Goal: Transaction & Acquisition: Purchase product/service

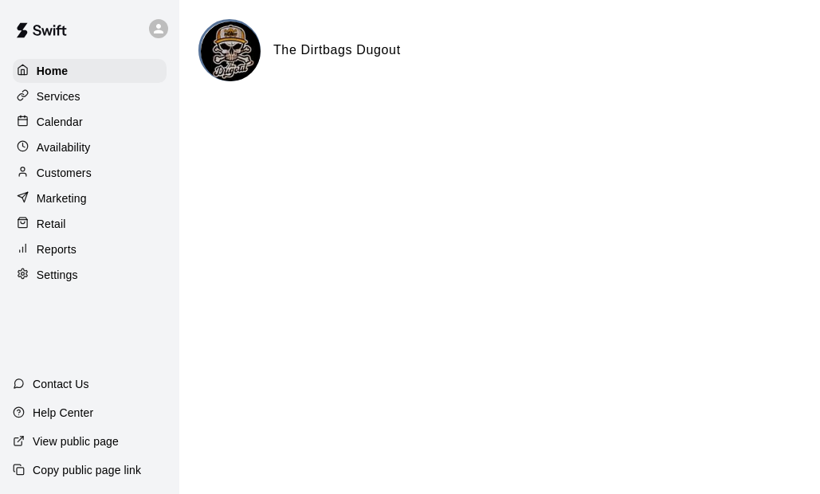
click at [61, 226] on p "Retail" at bounding box center [52, 224] width 30 height 16
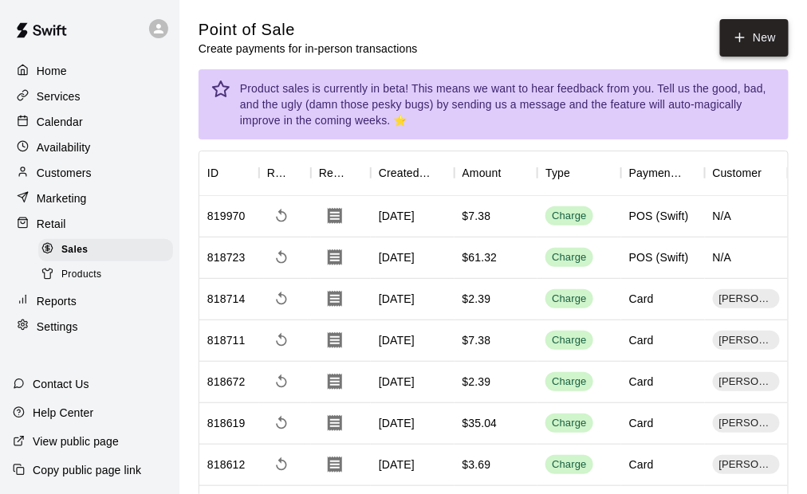
click at [747, 46] on button "New" at bounding box center [754, 37] width 69 height 37
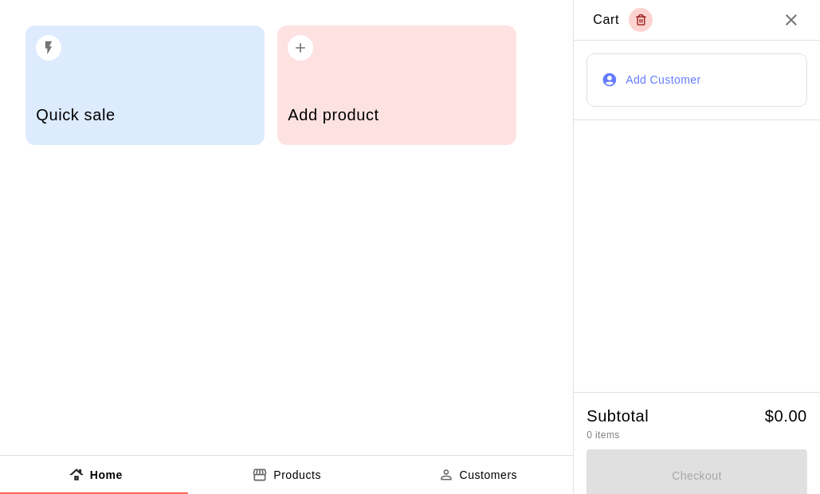
drag, startPoint x: 325, startPoint y: 94, endPoint x: 266, endPoint y: 273, distance: 187.8
click at [325, 92] on div "Add product" at bounding box center [397, 117] width 218 height 57
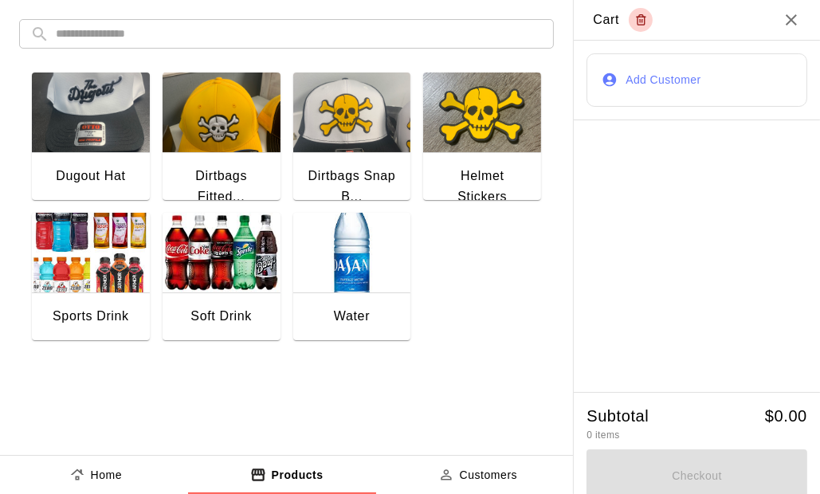
click at [355, 258] on img "button" at bounding box center [352, 253] width 118 height 80
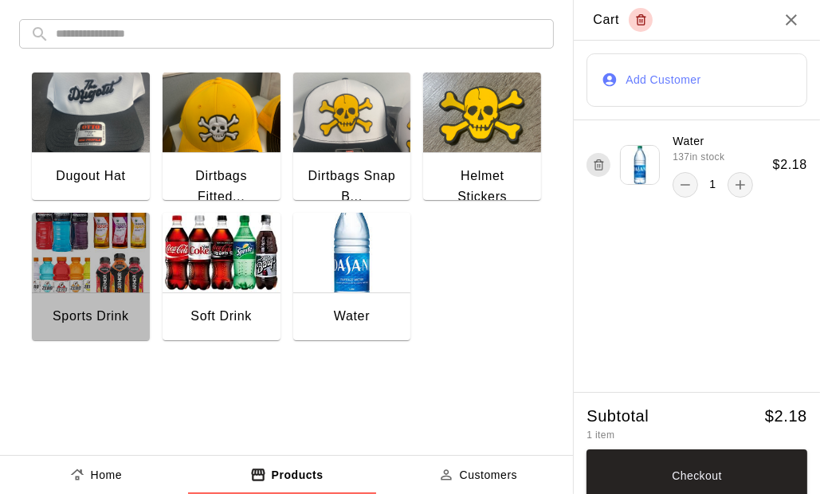
click at [106, 267] on img "button" at bounding box center [91, 253] width 118 height 80
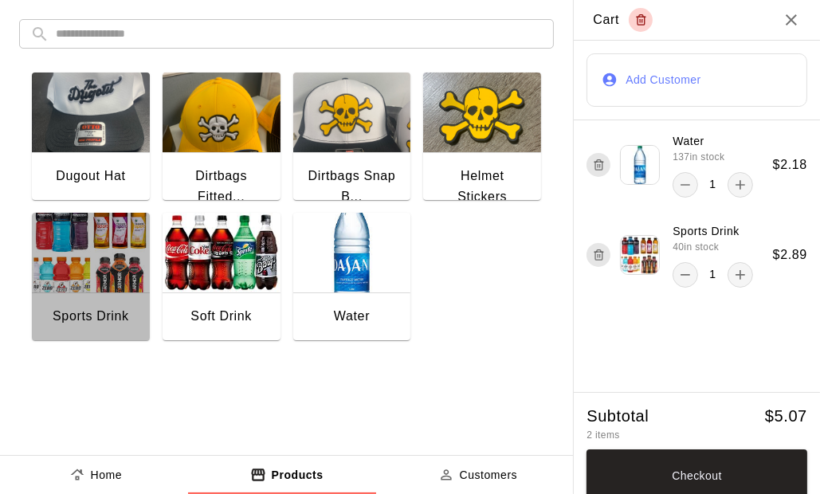
click at [106, 267] on img "button" at bounding box center [91, 253] width 118 height 80
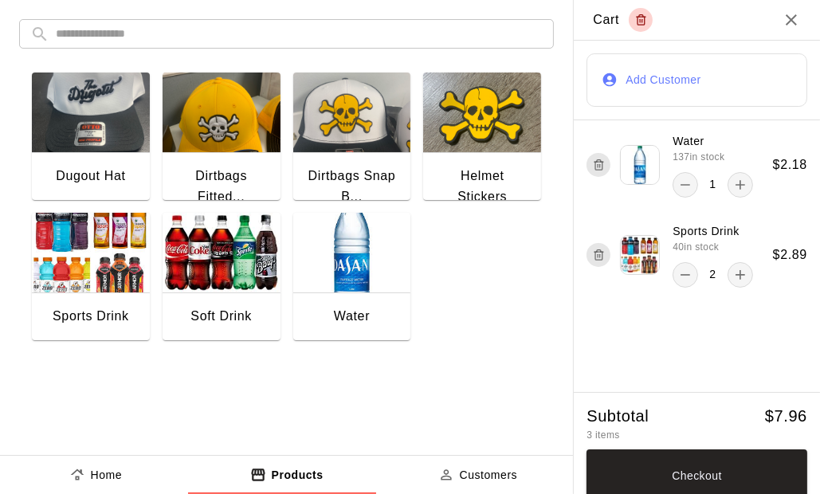
scroll to position [10, 0]
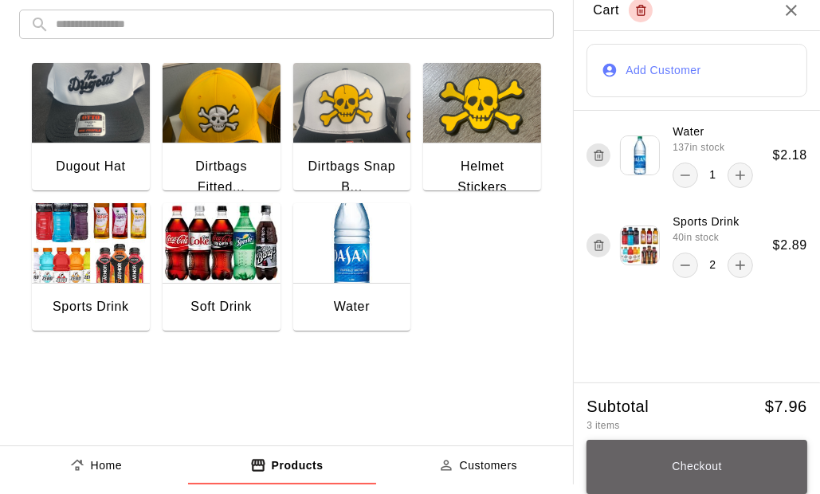
click at [696, 464] on button "Checkout" at bounding box center [697, 467] width 221 height 54
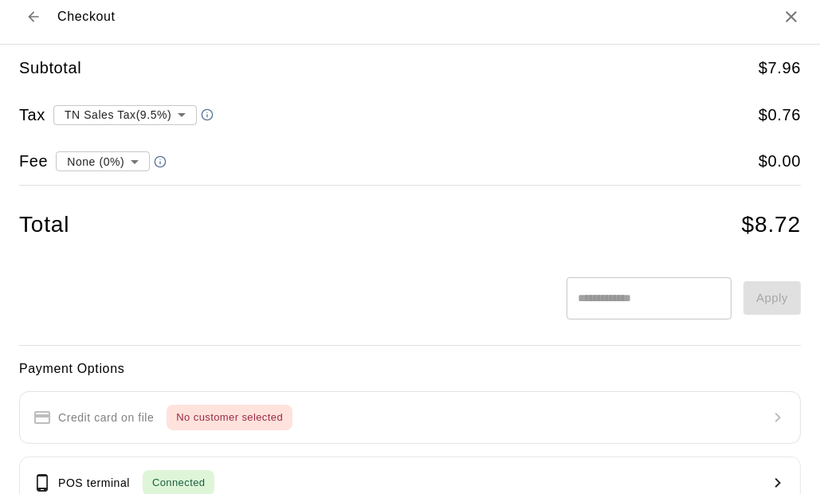
type input "**********"
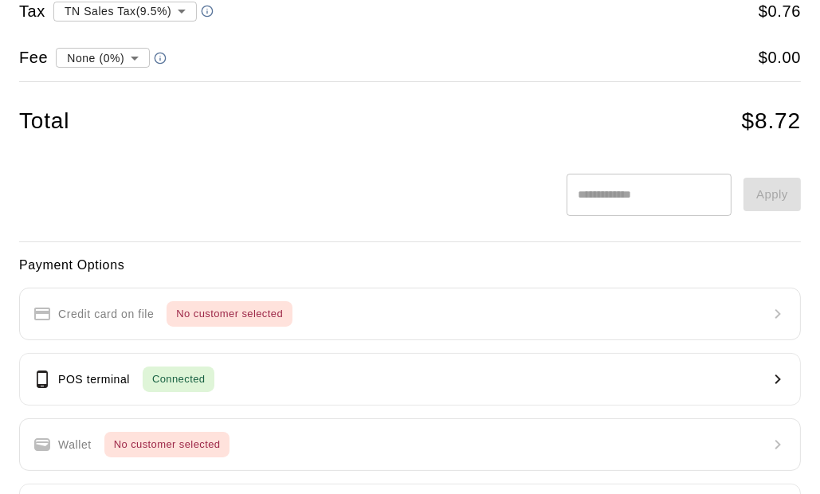
scroll to position [170, 0]
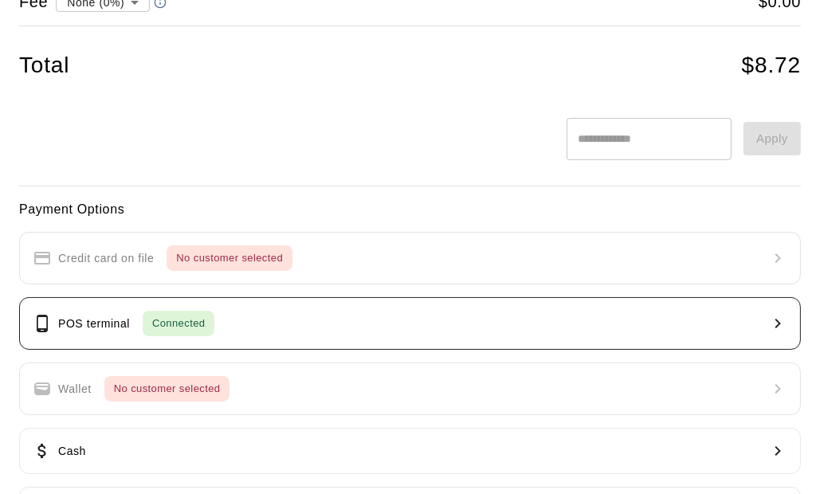
click at [177, 330] on span "Connected" at bounding box center [179, 324] width 72 height 18
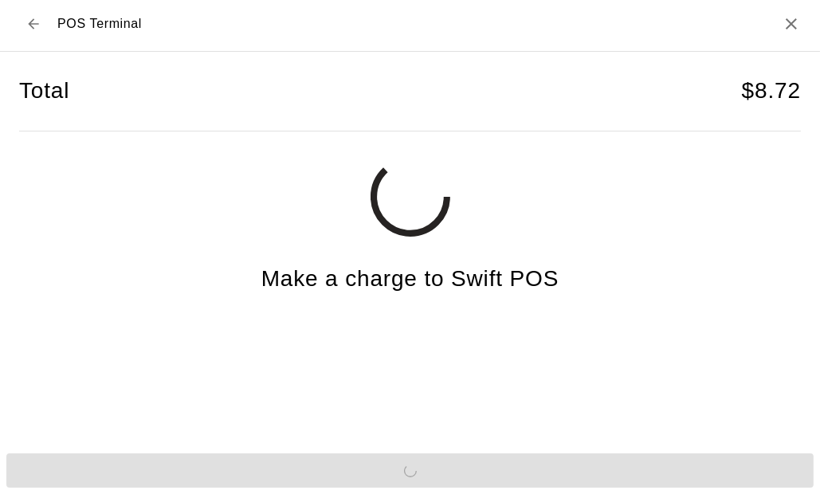
scroll to position [3, 0]
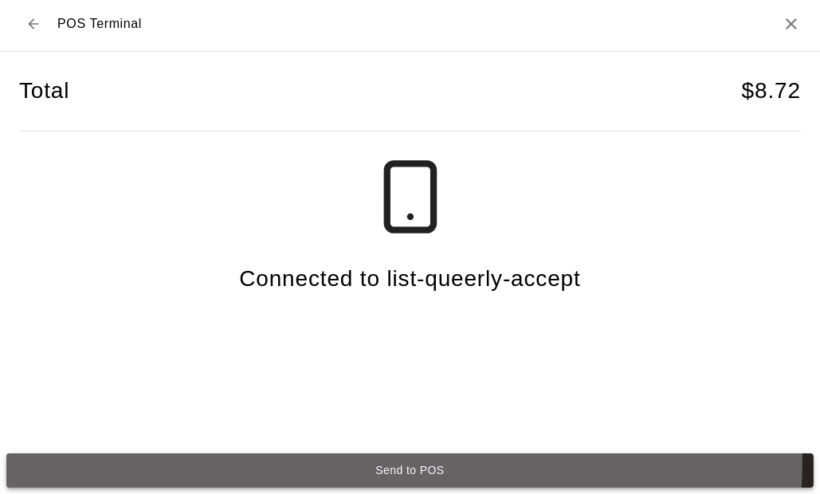
click at [381, 462] on button "Send to POS" at bounding box center [410, 471] width 808 height 34
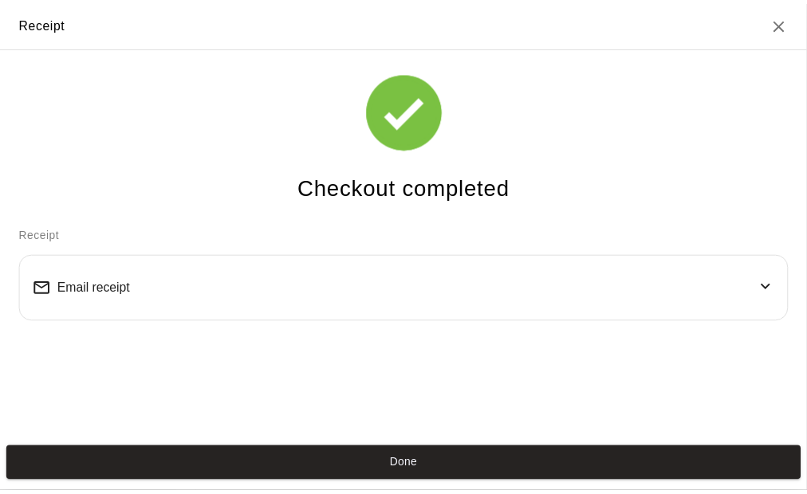
scroll to position [0, 0]
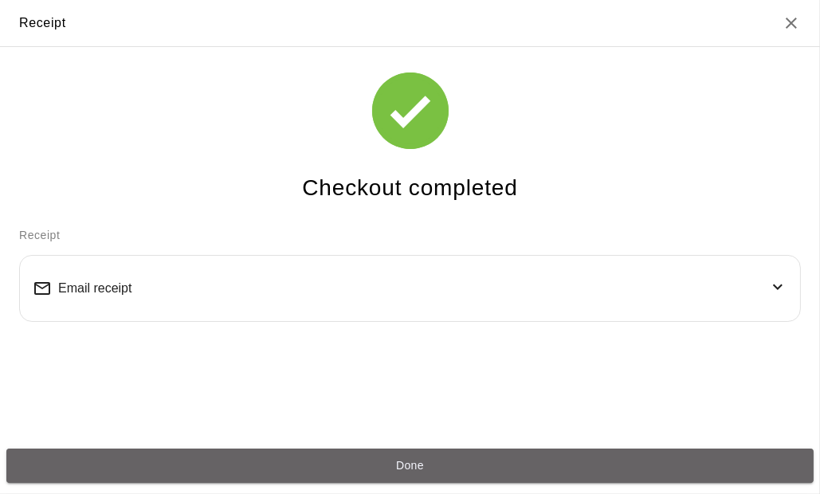
drag, startPoint x: 408, startPoint y: 458, endPoint x: 419, endPoint y: 347, distance: 111.4
click at [408, 458] on button "Done" at bounding box center [410, 466] width 808 height 34
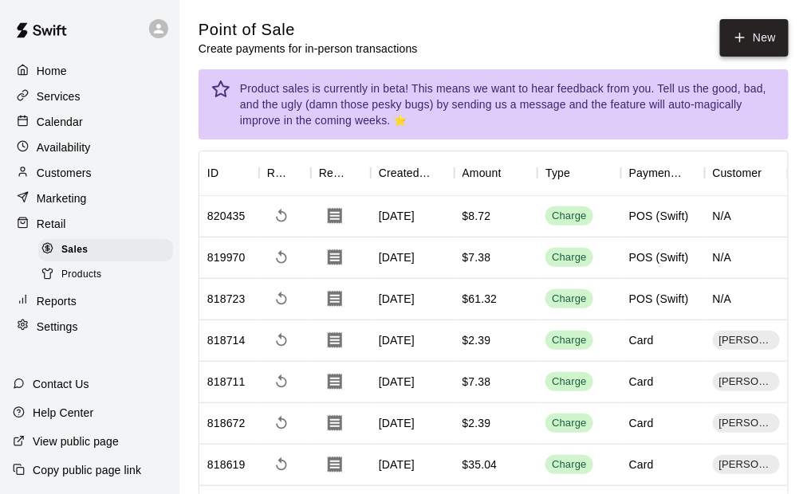
click at [751, 34] on button "New" at bounding box center [754, 37] width 69 height 37
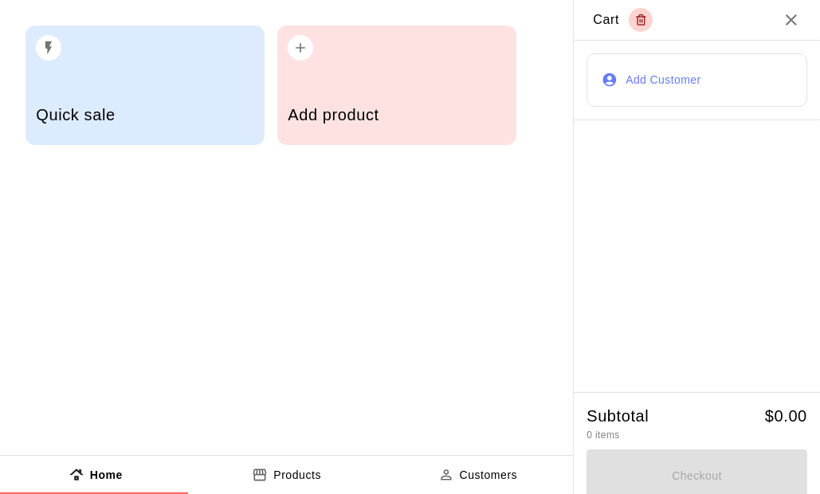
click at [391, 120] on h5 "Add product" at bounding box center [397, 115] width 218 height 22
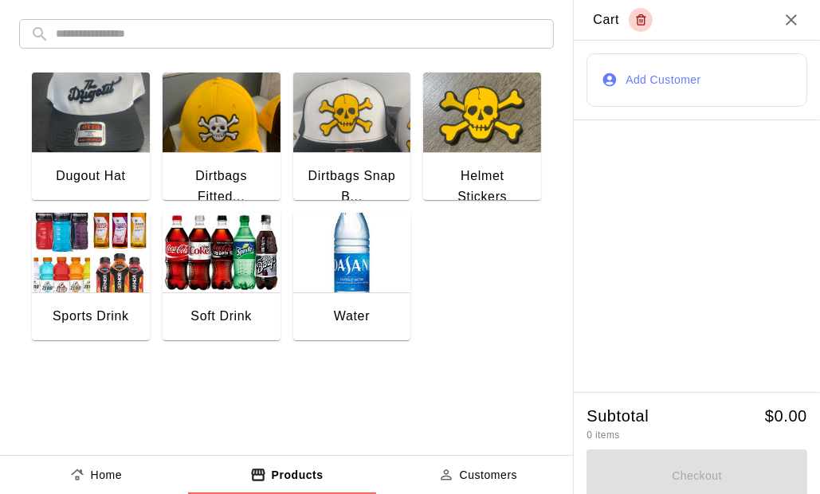
click at [100, 259] on img "button" at bounding box center [91, 253] width 118 height 80
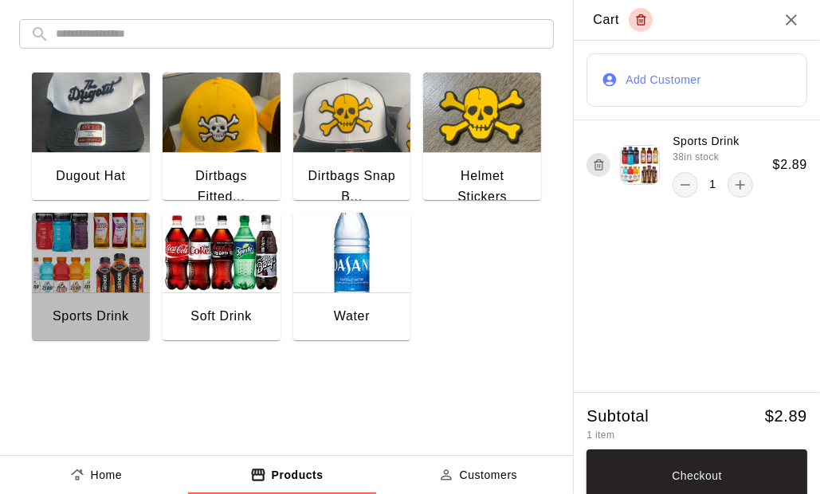
click at [100, 259] on img "button" at bounding box center [91, 253] width 118 height 80
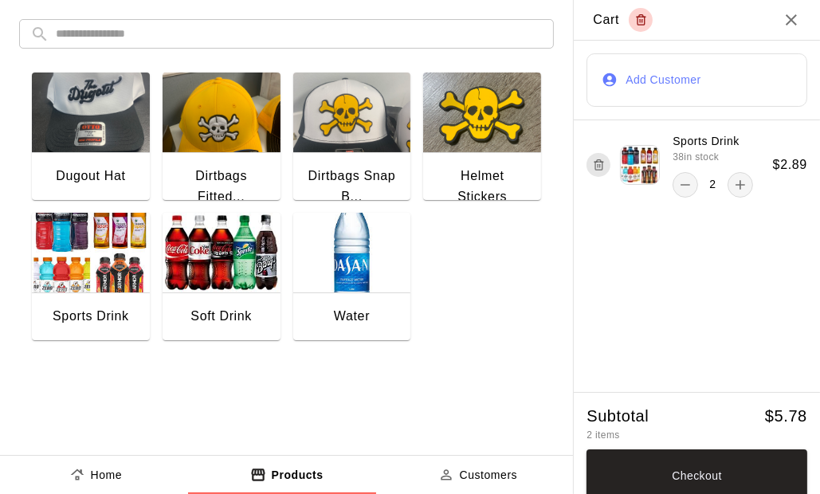
click at [655, 76] on button "Add Customer" at bounding box center [697, 79] width 221 height 53
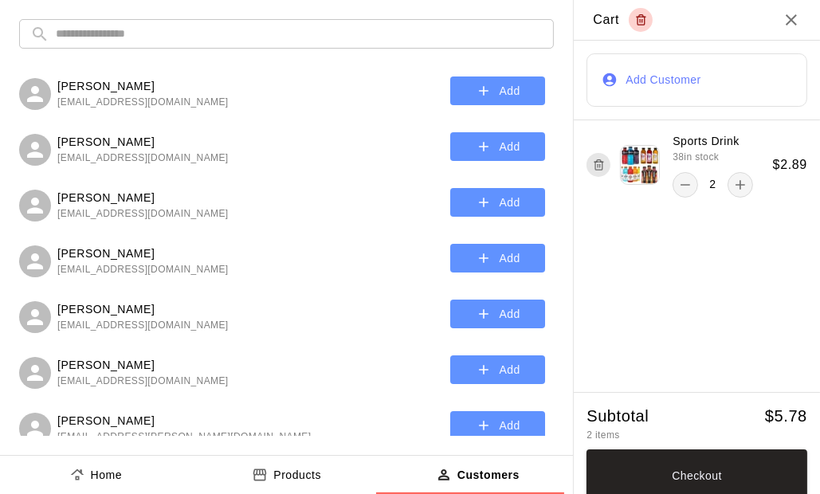
click at [115, 40] on input "text" at bounding box center [299, 34] width 487 height 30
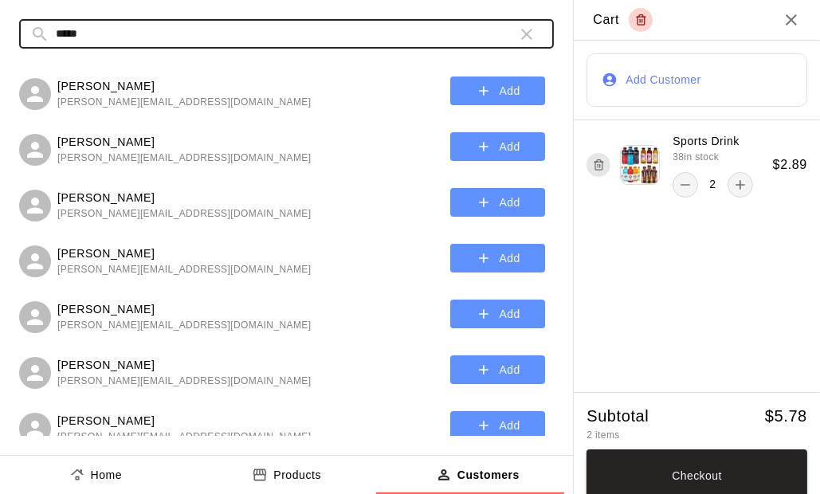
type input "*****"
click at [476, 206] on icon "button" at bounding box center [484, 203] width 16 height 16
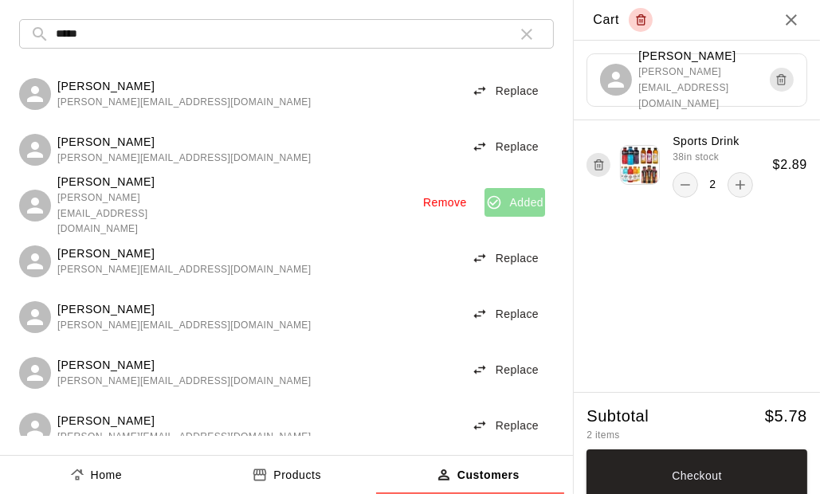
scroll to position [10, 0]
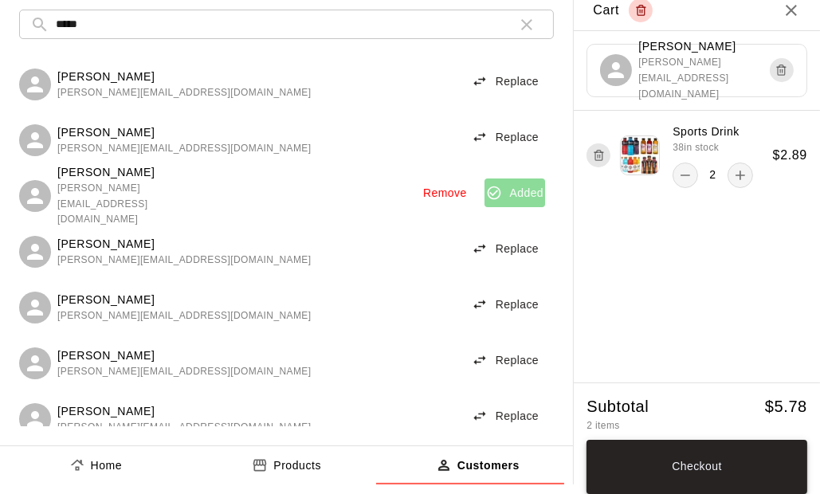
click at [673, 462] on button "Checkout" at bounding box center [697, 467] width 221 height 54
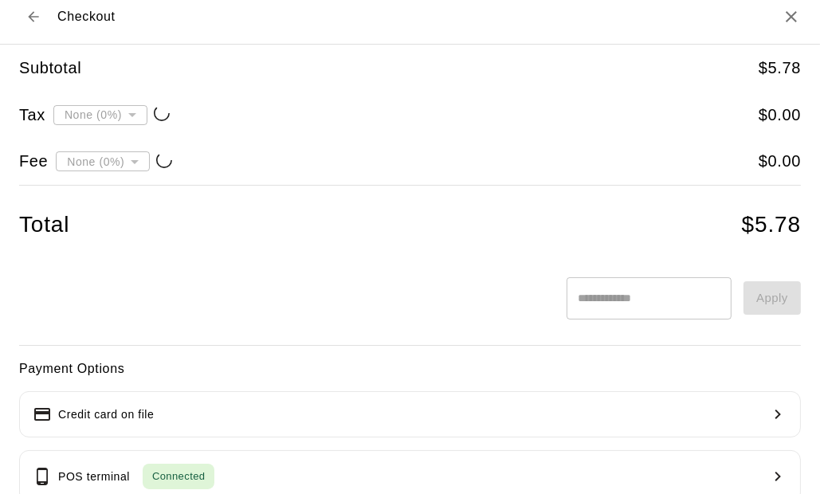
type input "**********"
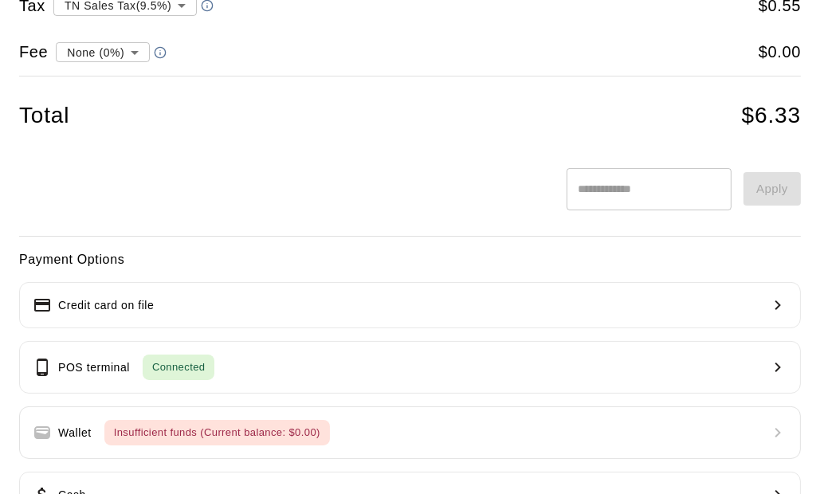
scroll to position [226, 0]
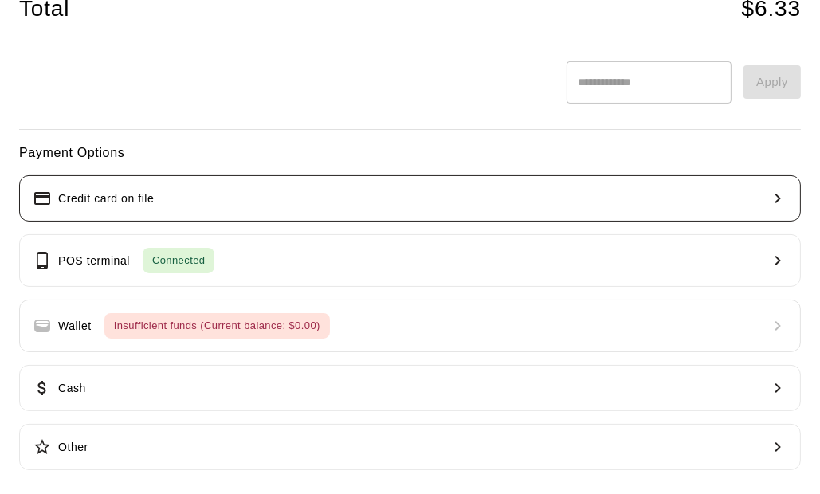
click at [251, 208] on button "Credit card on file" at bounding box center [410, 198] width 782 height 46
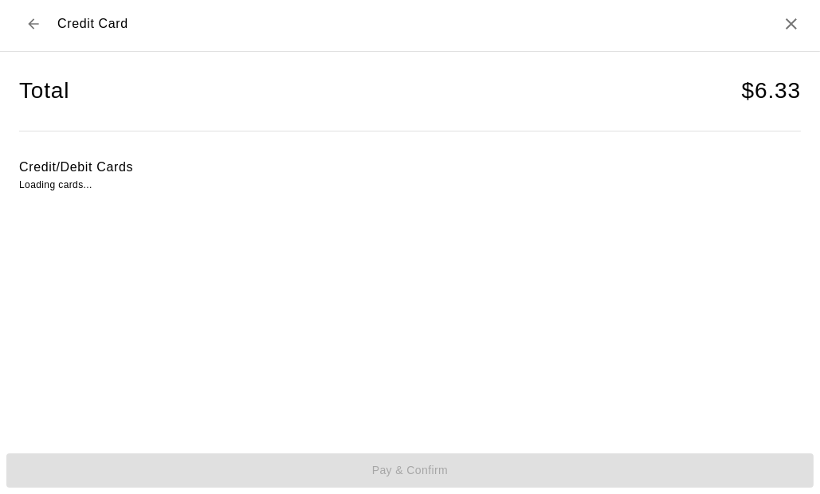
scroll to position [3, 0]
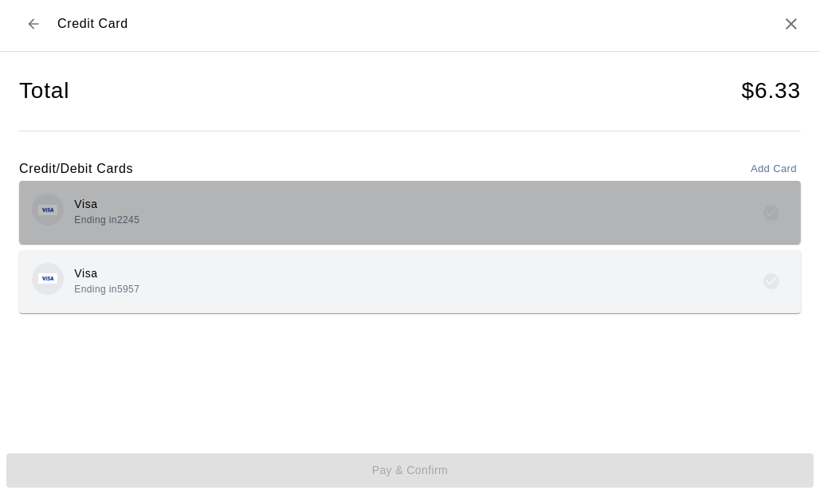
click at [574, 217] on div "Visa Ending in 2245" at bounding box center [410, 212] width 757 height 37
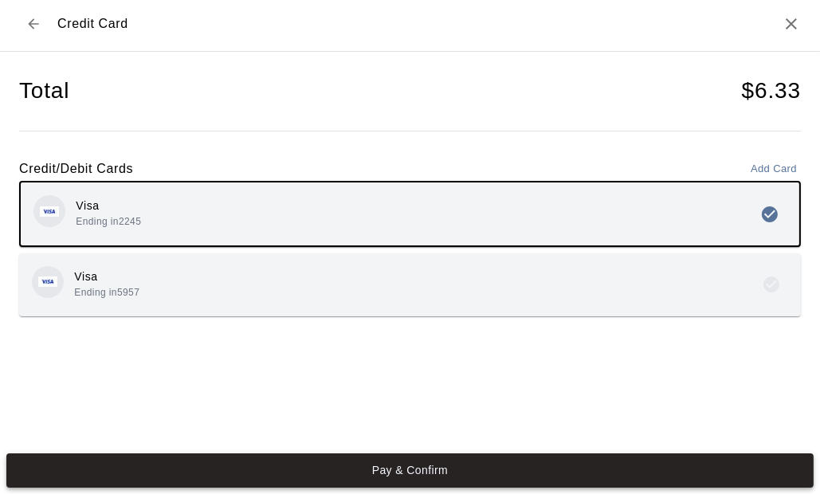
click at [478, 474] on button "Pay & Confirm" at bounding box center [410, 471] width 808 height 34
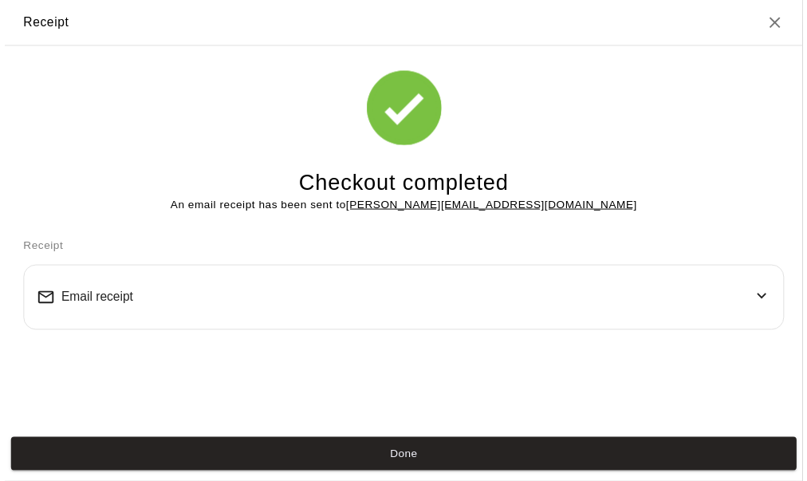
scroll to position [0, 0]
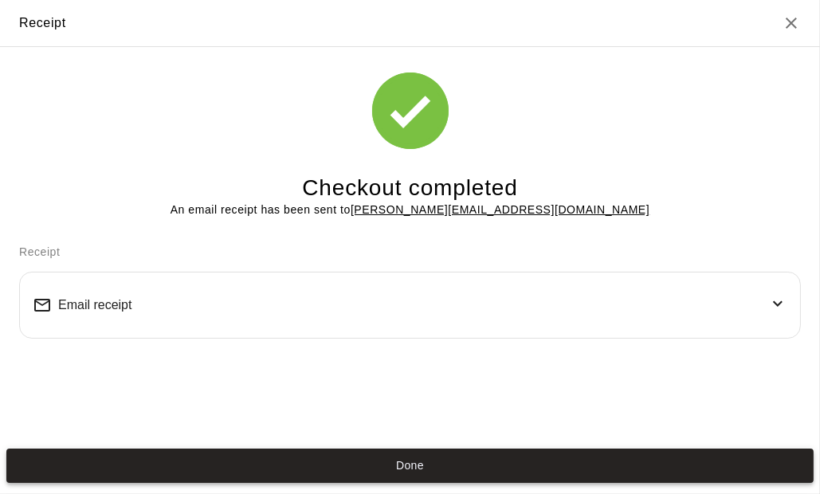
click at [474, 455] on button "Done" at bounding box center [410, 466] width 808 height 34
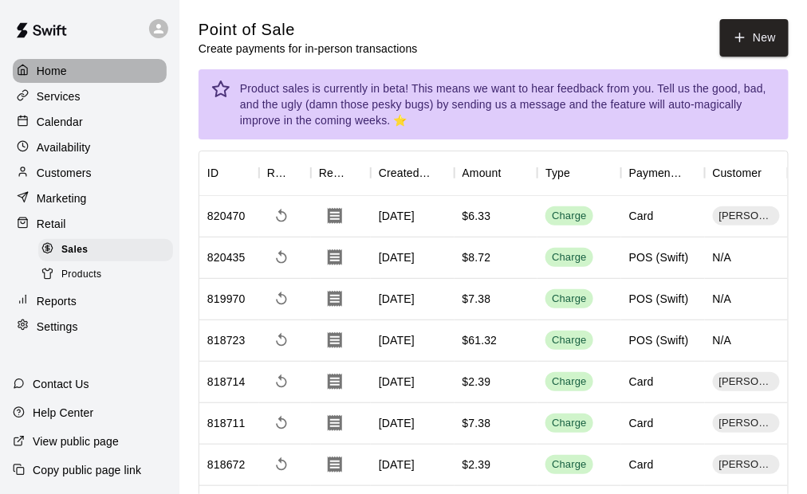
click at [74, 69] on div "Home" at bounding box center [90, 71] width 154 height 24
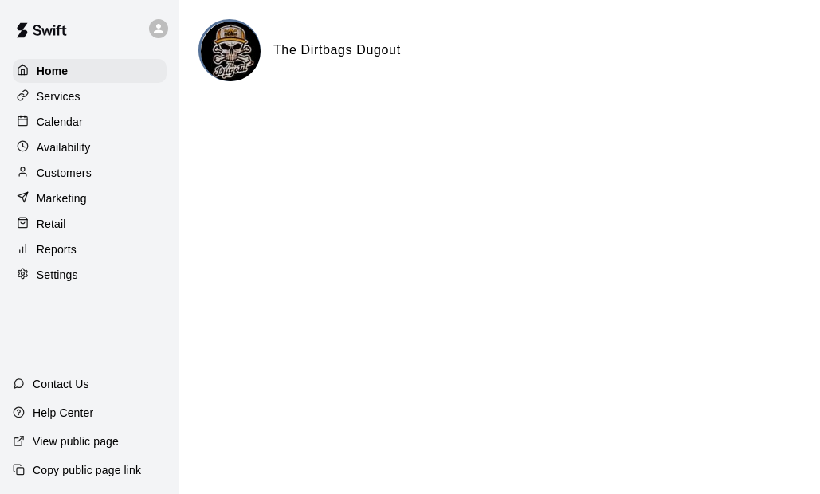
click at [73, 181] on p "Customers" at bounding box center [64, 173] width 55 height 16
